Goal: Information Seeking & Learning: Find contact information

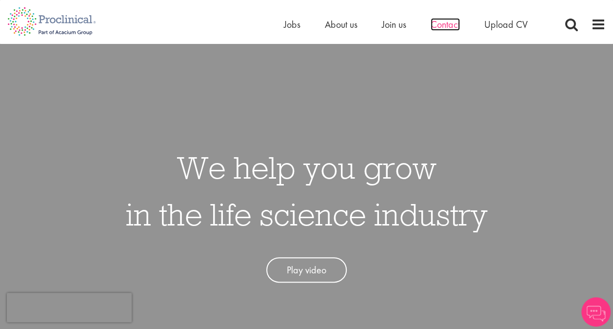
click at [445, 23] on span "Contact" at bounding box center [445, 24] width 29 height 13
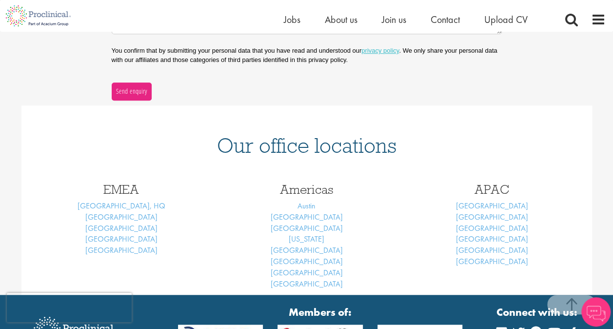
scroll to position [341, 0]
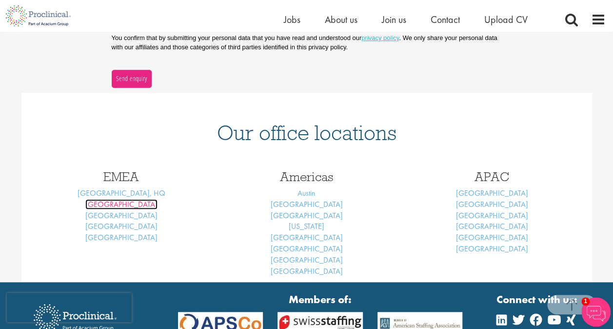
click at [124, 205] on link "[GEOGRAPHIC_DATA]" at bounding box center [121, 204] width 72 height 10
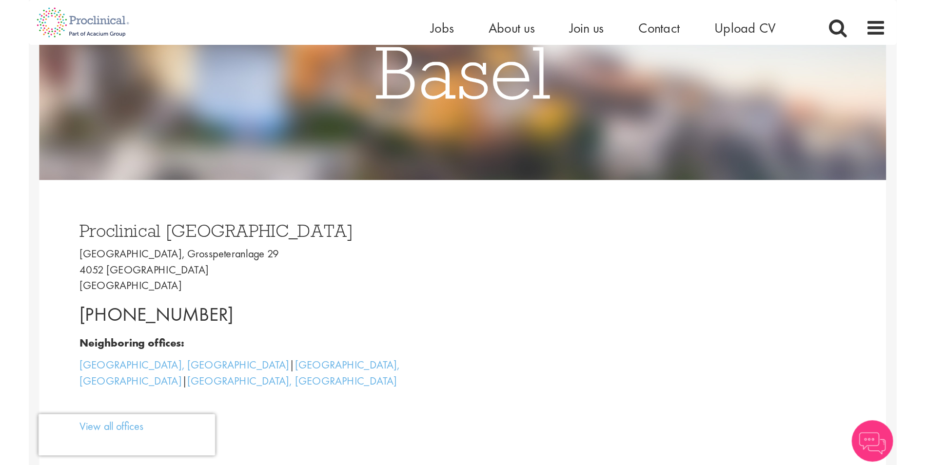
scroll to position [195, 0]
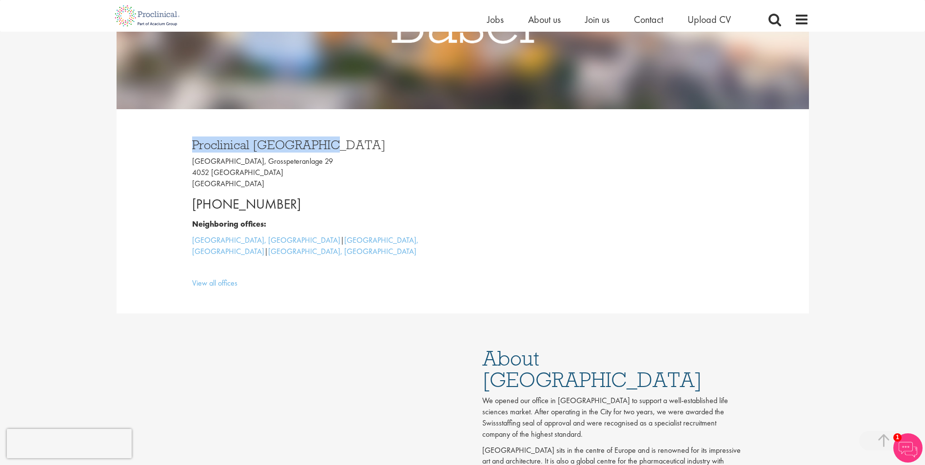
drag, startPoint x: 337, startPoint y: 147, endPoint x: 144, endPoint y: 144, distance: 192.7
click at [144, 144] on div "Proclinical Switzerland Grosspeter Tower, Grosspeteranlage 29 4052 Basel Switze…" at bounding box center [463, 211] width 693 height 204
copy h3 "Proclinical Switzerland"
drag, startPoint x: 323, startPoint y: 159, endPoint x: 181, endPoint y: 164, distance: 142.0
click at [181, 164] on div "Proclinical Switzerland Grosspeter Tower, Grosspeteranlage 29 4052 Basel Switze…" at bounding box center [463, 211] width 571 height 204
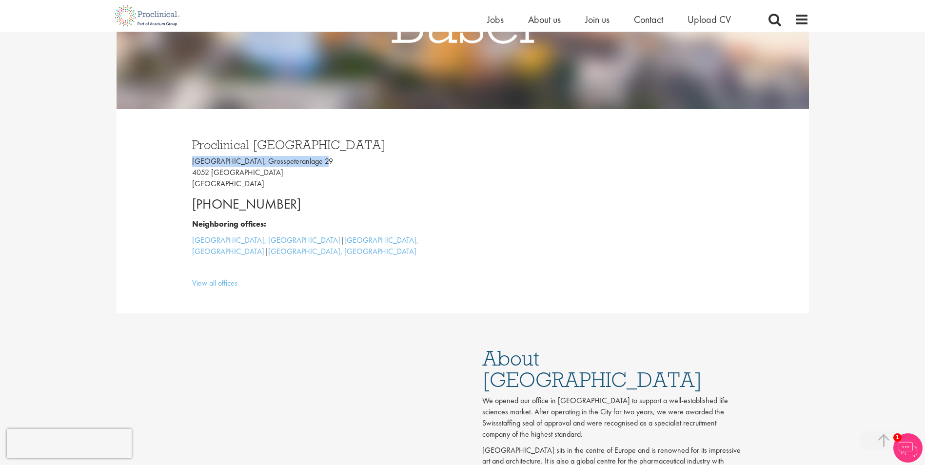
copy p "Grosspeter Tower, Grosspeteranlage 29"
click at [202, 173] on p "Grosspeter Tower, Grosspeteranlage 29 4052 Basel Switzerland" at bounding box center [323, 173] width 263 height 34
copy p "4052"
drag, startPoint x: 292, startPoint y: 209, endPoint x: 191, endPoint y: 211, distance: 100.5
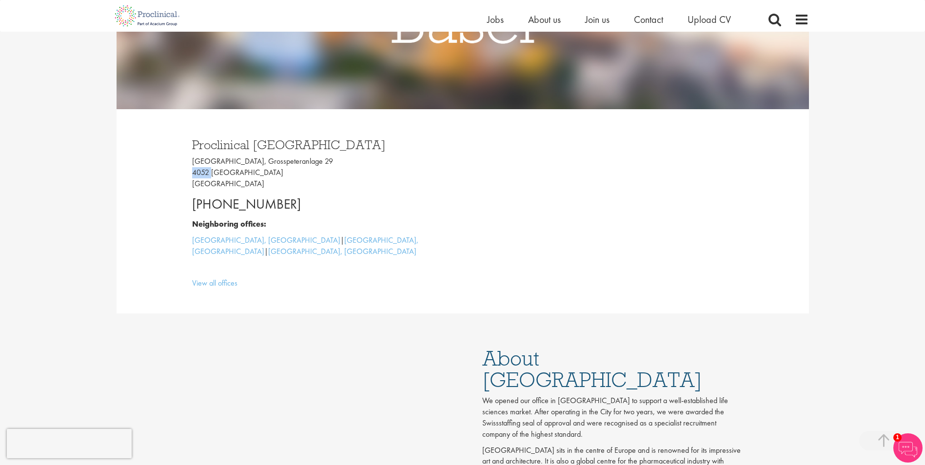
click at [191, 211] on div "Proclinical Switzerland Grosspeter Tower, Grosspeteranlage 29 4052 Basel Switze…" at bounding box center [324, 211] width 278 height 165
copy p "+41 61 508 7070"
